Goal: Transaction & Acquisition: Purchase product/service

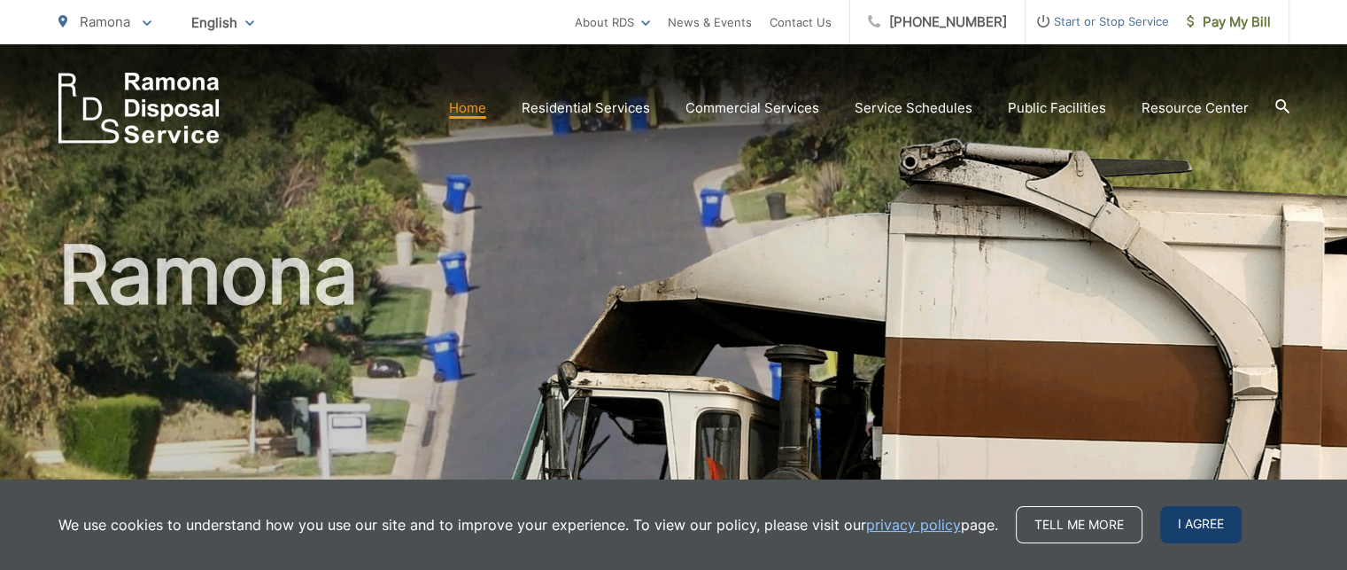
click at [1199, 538] on span "I agree" at bounding box center [1201, 524] width 82 height 37
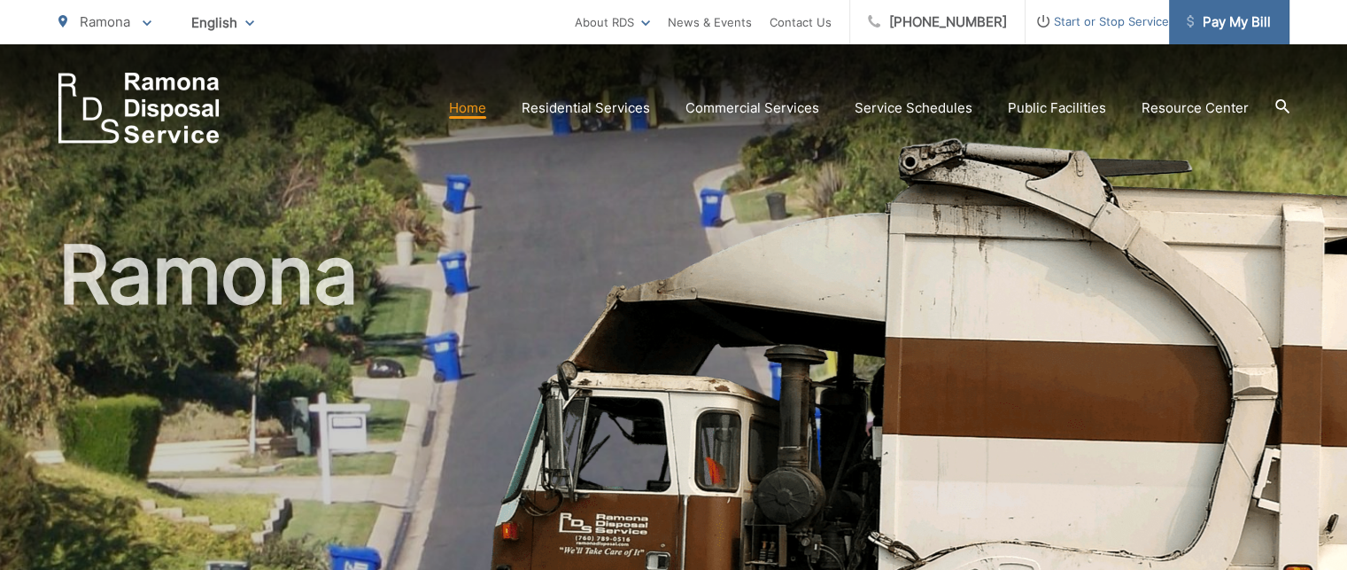
click at [1226, 22] on span "Pay My Bill" at bounding box center [1229, 22] width 84 height 21
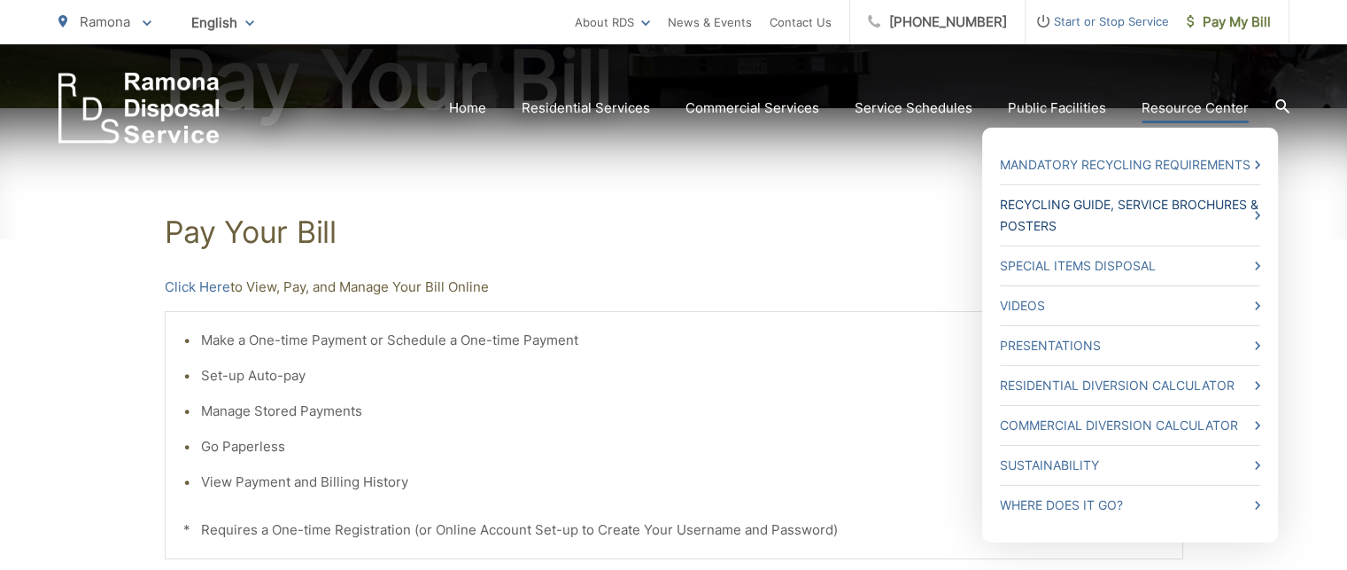
scroll to position [248, 0]
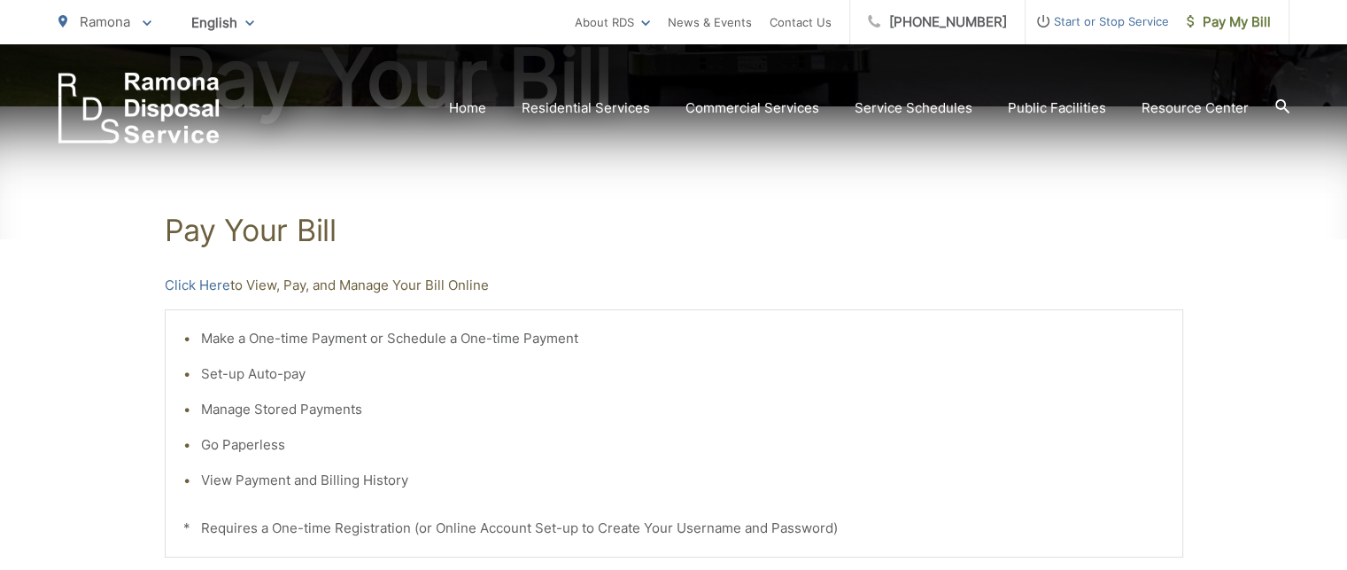
click at [249, 488] on li "View Payment and Billing History" at bounding box center [683, 480] width 964 height 21
click at [270, 480] on li "View Payment and Billing History" at bounding box center [683, 480] width 964 height 21
click at [219, 483] on li "View Payment and Billing History" at bounding box center [683, 480] width 964 height 21
click at [533, 407] on li "Manage Stored Payments" at bounding box center [683, 409] width 964 height 21
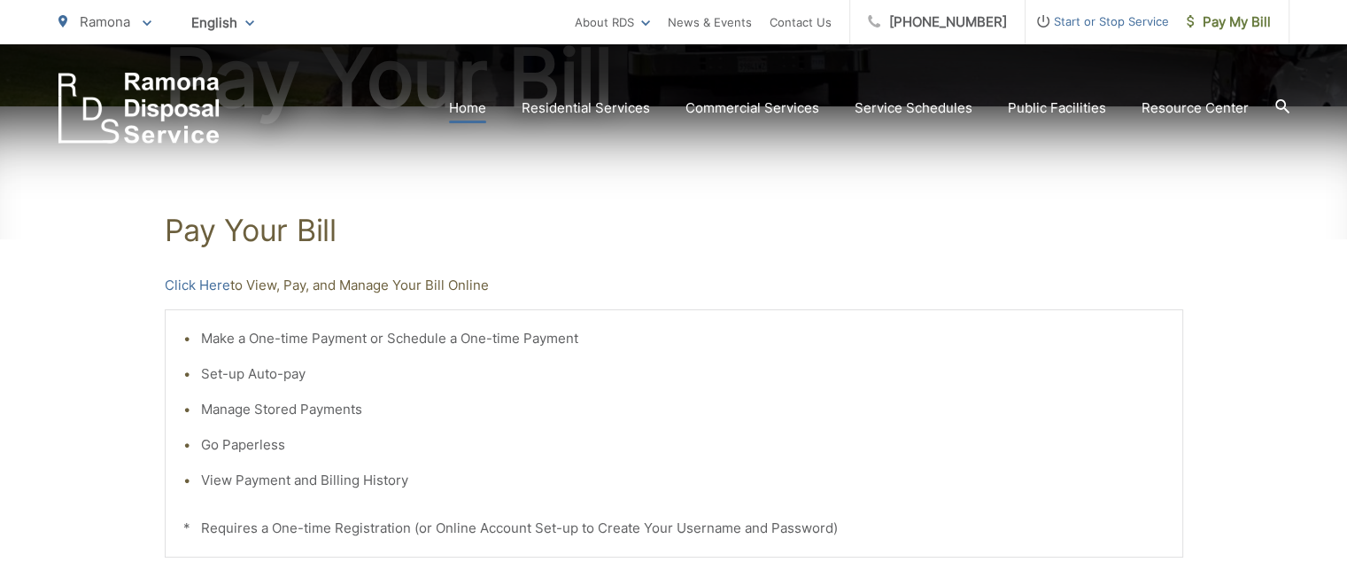
click at [484, 115] on link "Home" at bounding box center [467, 107] width 37 height 21
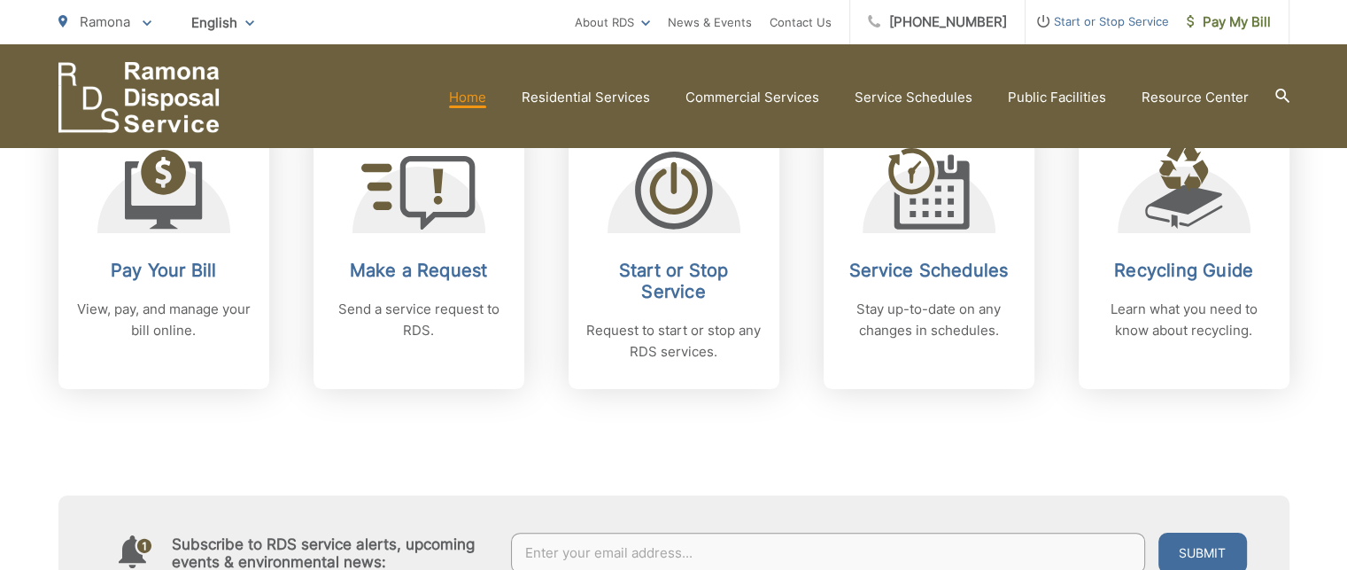
scroll to position [763, 0]
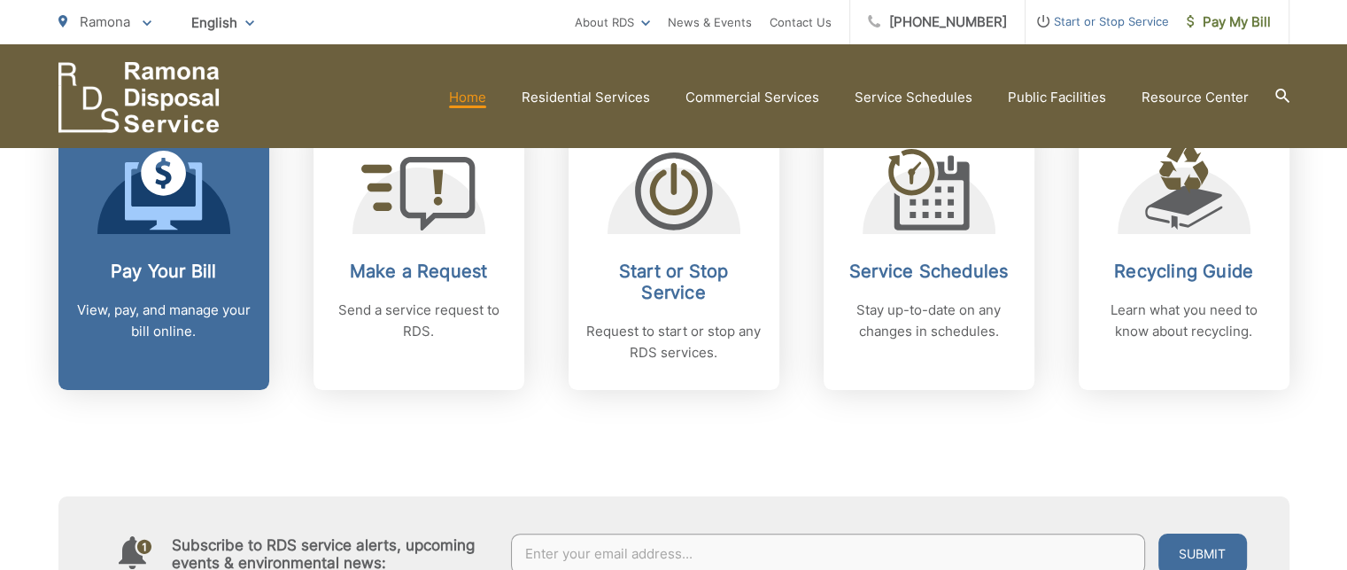
click at [121, 318] on p "View, pay, and manage your bill online." at bounding box center [163, 320] width 175 height 43
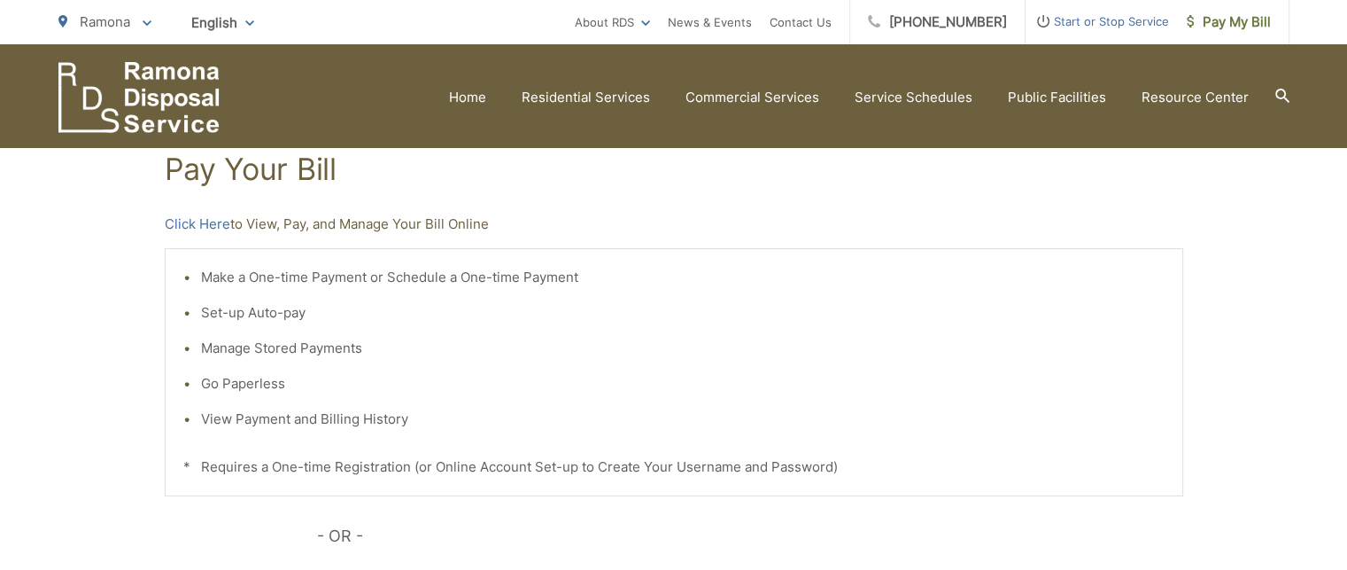
scroll to position [300, 0]
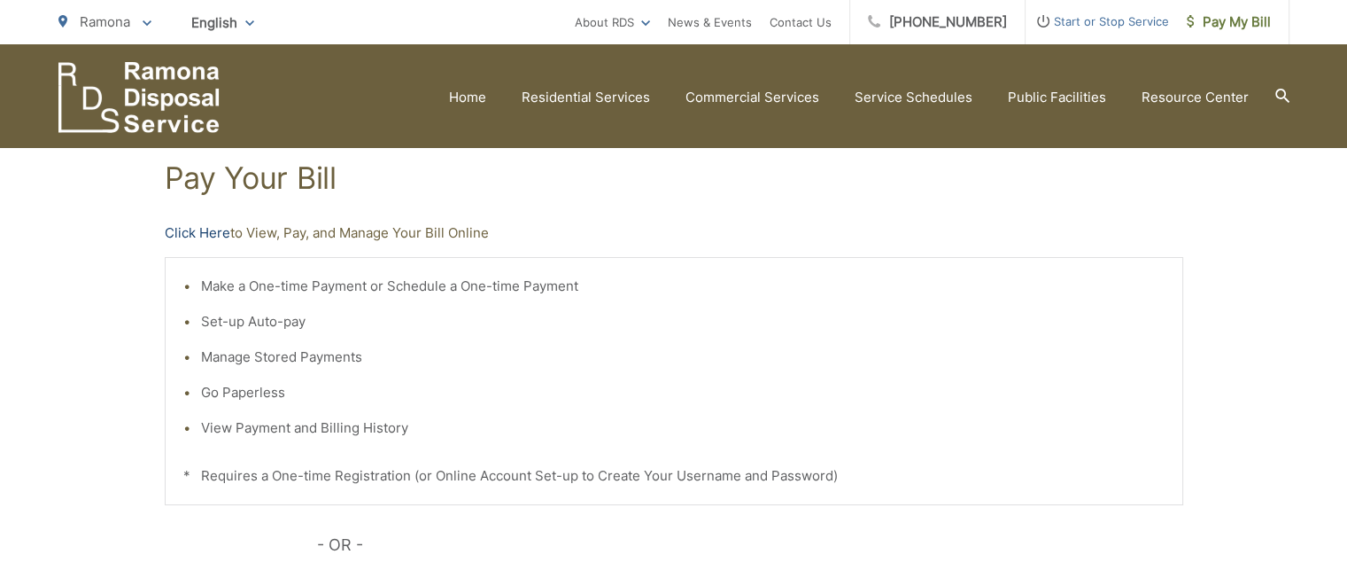
click at [191, 231] on link "Click Here" at bounding box center [198, 232] width 66 height 21
